Goal: Register for event/course

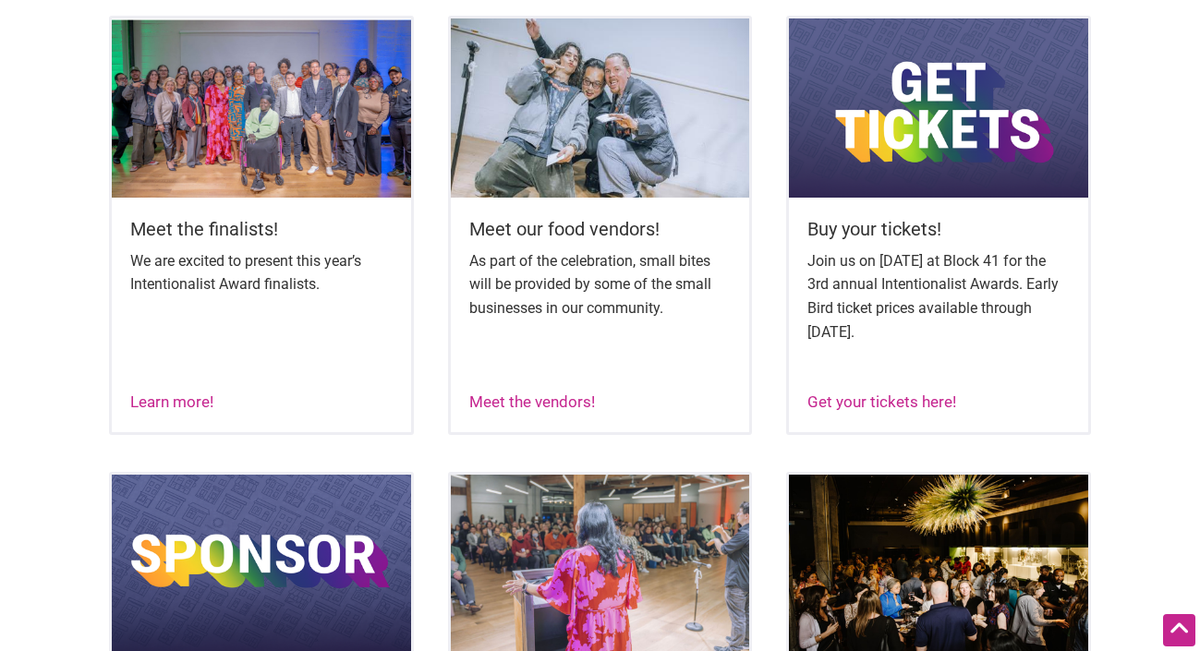
scroll to position [749, 0]
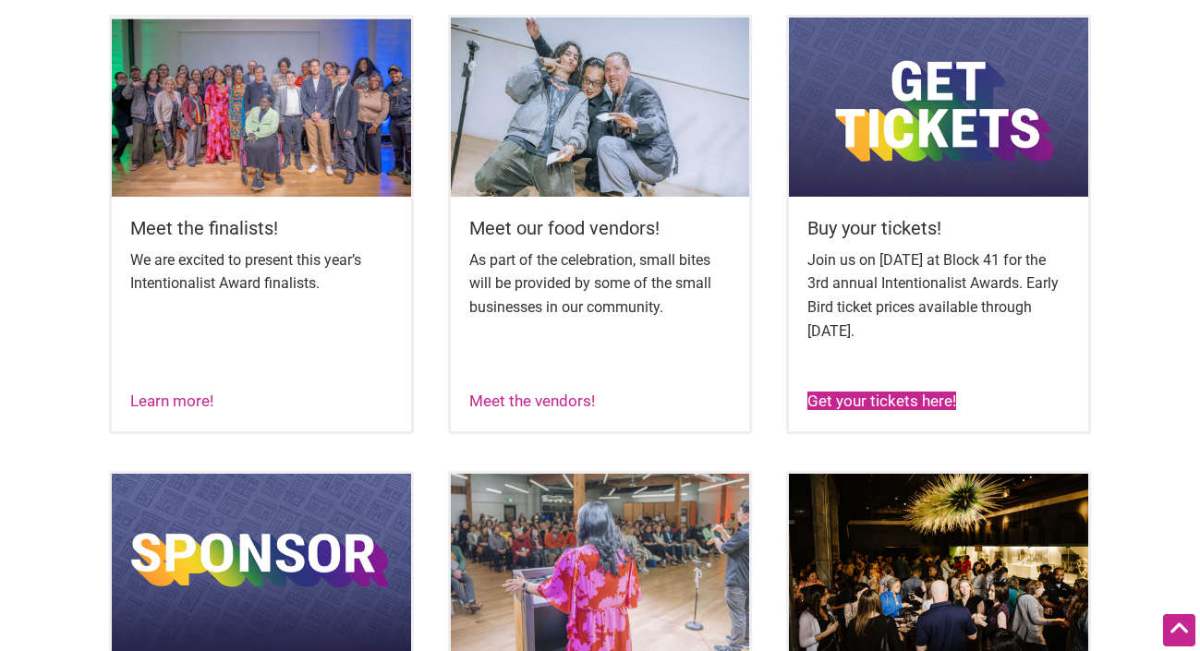
click at [857, 392] on link "Get your tickets here!" at bounding box center [882, 401] width 149 height 18
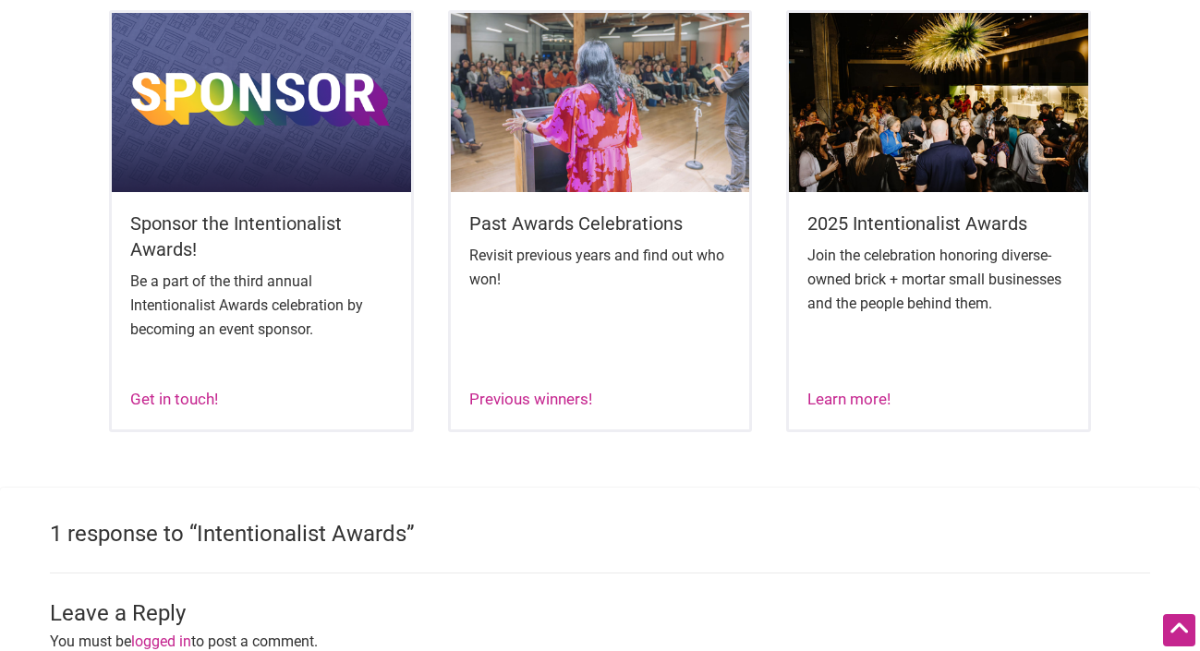
scroll to position [1206, 0]
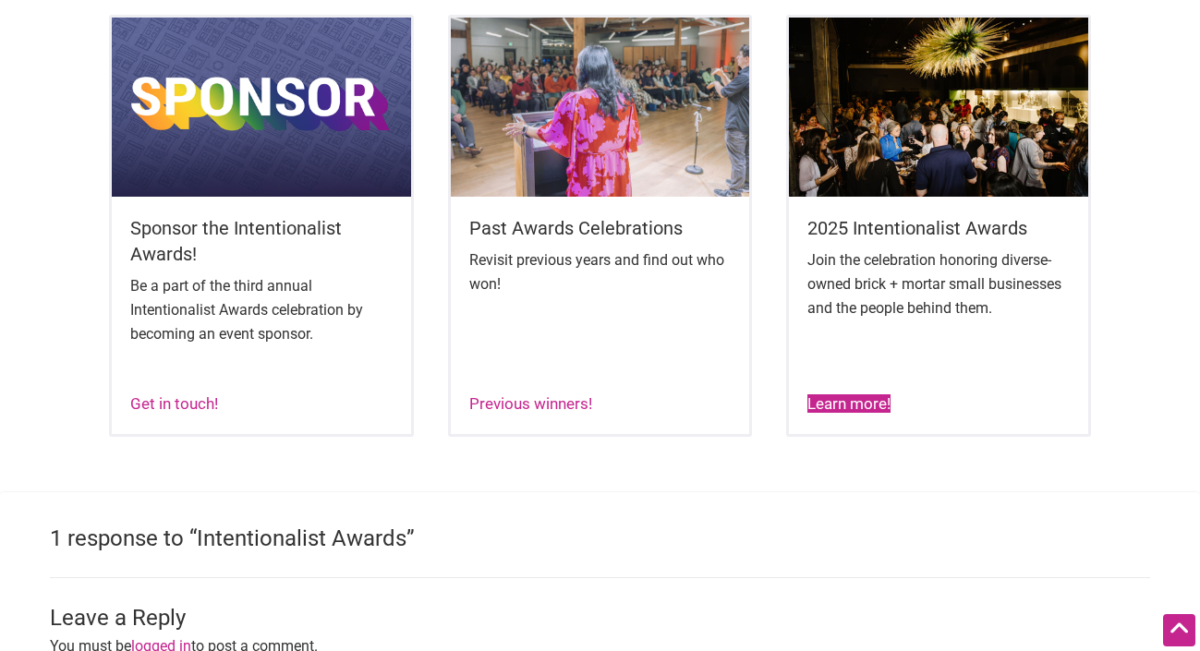
click at [836, 395] on link "Learn more!" at bounding box center [849, 404] width 83 height 18
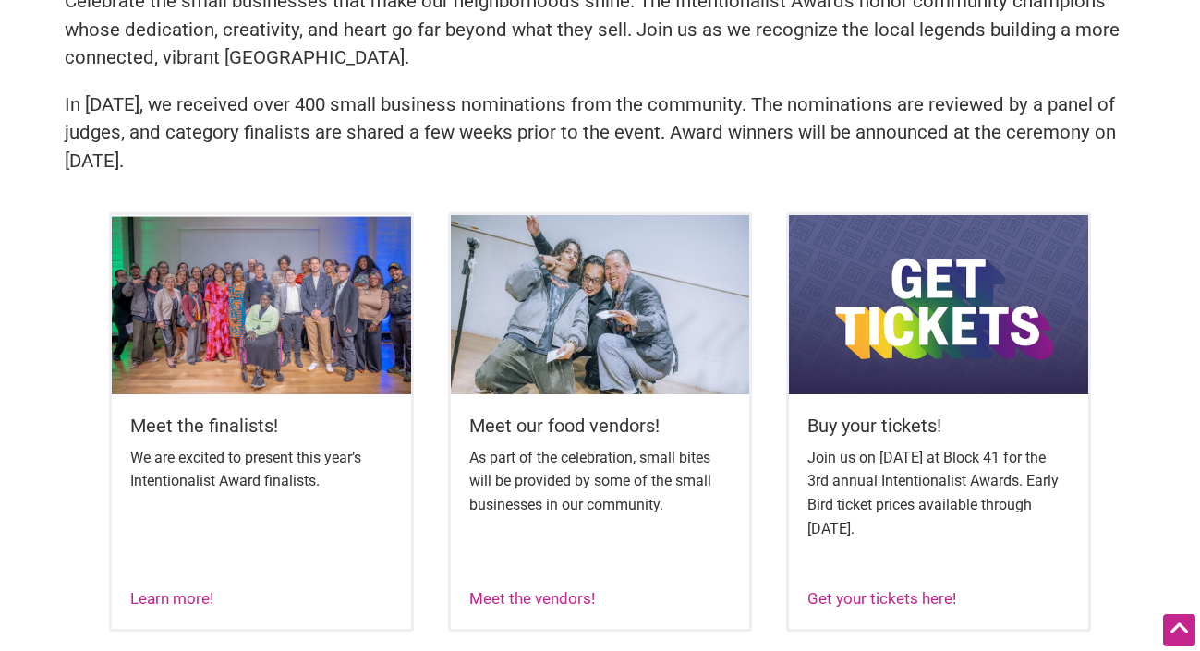
scroll to position [549, 0]
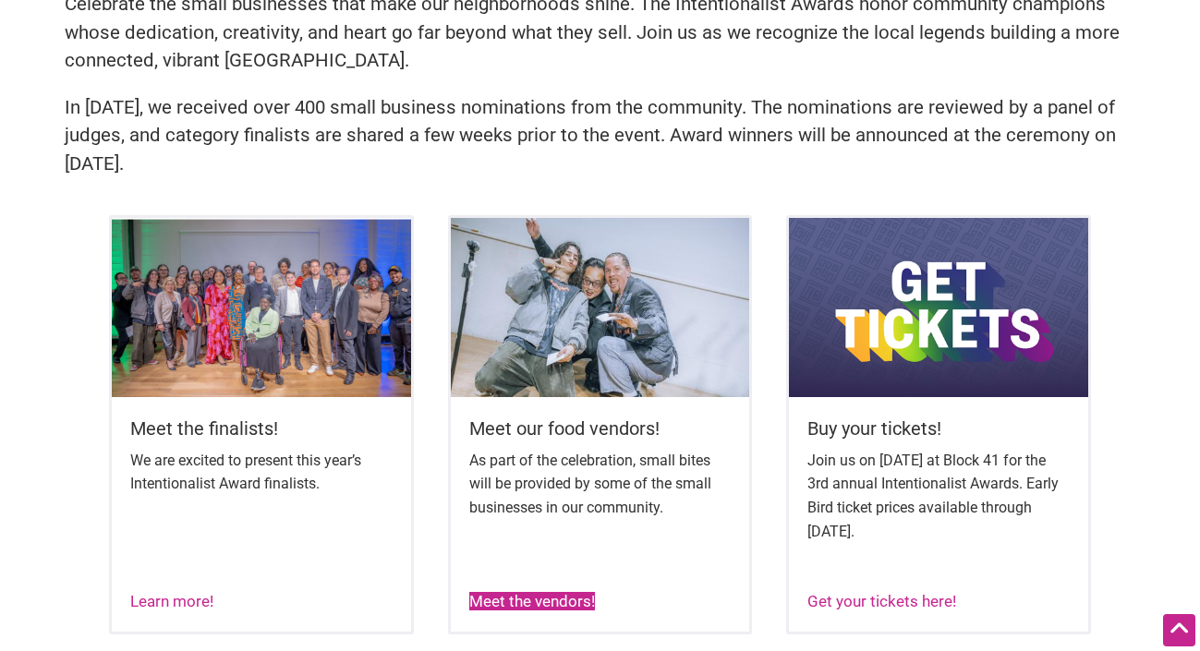
click at [571, 592] on link "Meet the vendors!" at bounding box center [532, 601] width 126 height 18
click at [873, 598] on link "Get your tickets here!" at bounding box center [882, 601] width 149 height 18
